Goal: Transaction & Acquisition: Purchase product/service

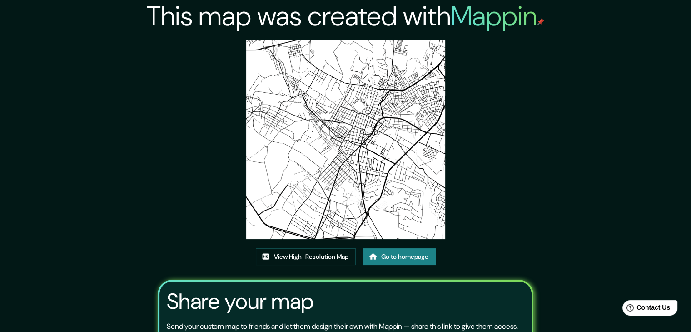
click at [375, 255] on icon at bounding box center [373, 256] width 8 height 6
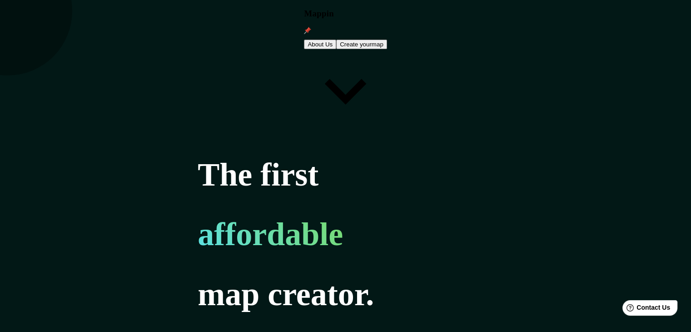
click at [387, 40] on button "Create your map" at bounding box center [361, 45] width 51 height 10
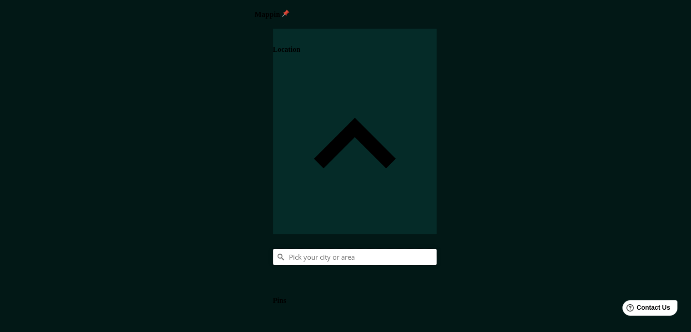
click at [437, 249] on input "Pick your city or area" at bounding box center [355, 257] width 164 height 16
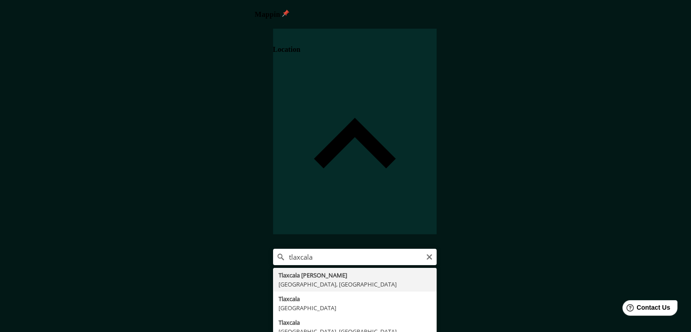
type input "Tlaxcala de Xicohténcatl, Tlaxcala, México"
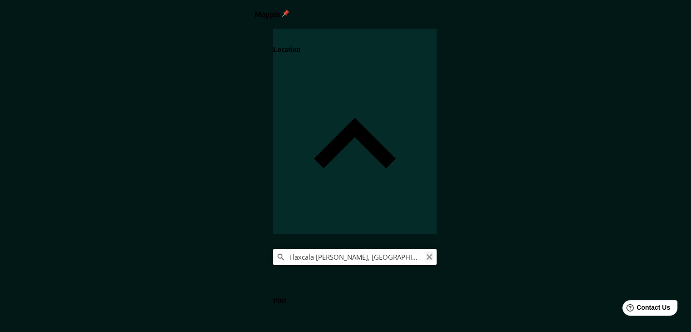
click at [433, 253] on icon "Clear" at bounding box center [429, 256] width 7 height 7
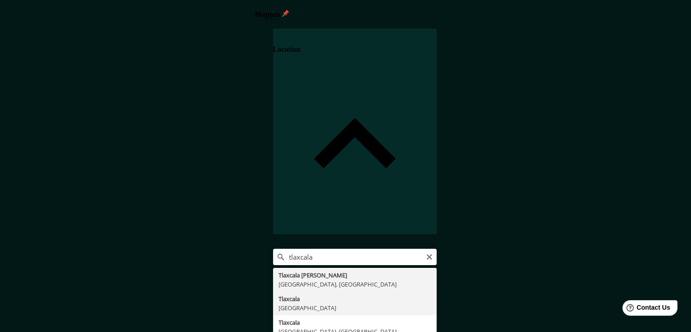
type input "Tlaxcala, México"
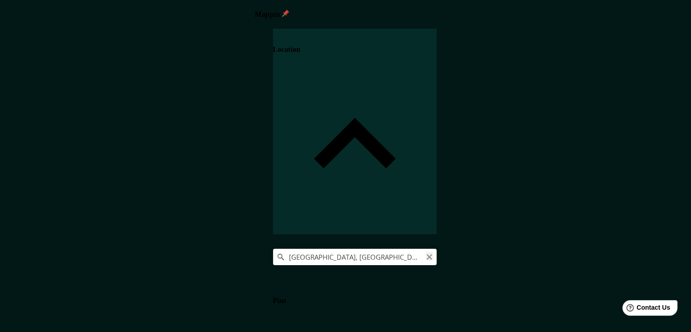
click at [433, 253] on icon "Clear" at bounding box center [429, 256] width 7 height 7
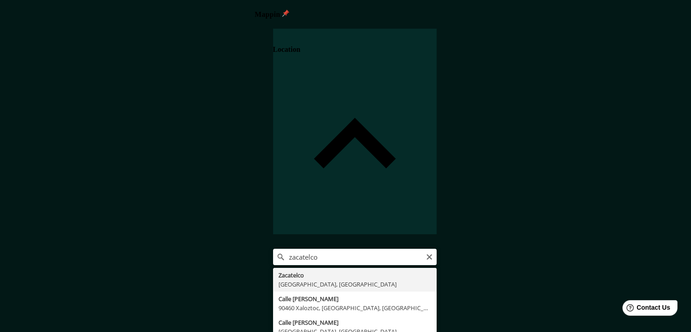
type input "Zacatelco, Tlaxcala, México"
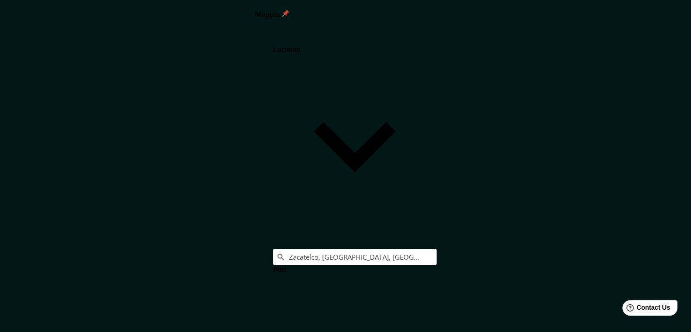
click at [569, 280] on body "Mappin Location Zacatelco, Tlaxcala, México Pins Style Layout Landscape Portrai…" at bounding box center [349, 166] width 698 height 332
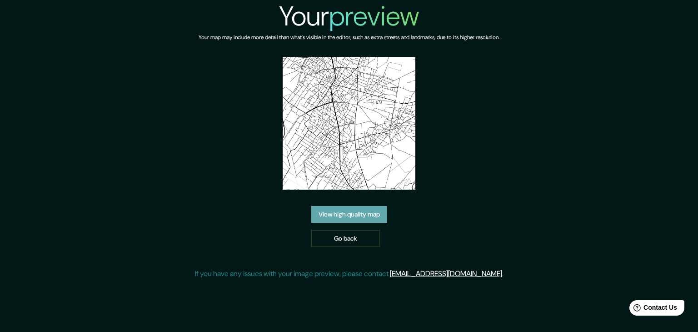
click at [378, 213] on link "View high quality map" at bounding box center [349, 214] width 76 height 17
